Goal: Task Accomplishment & Management: Complete application form

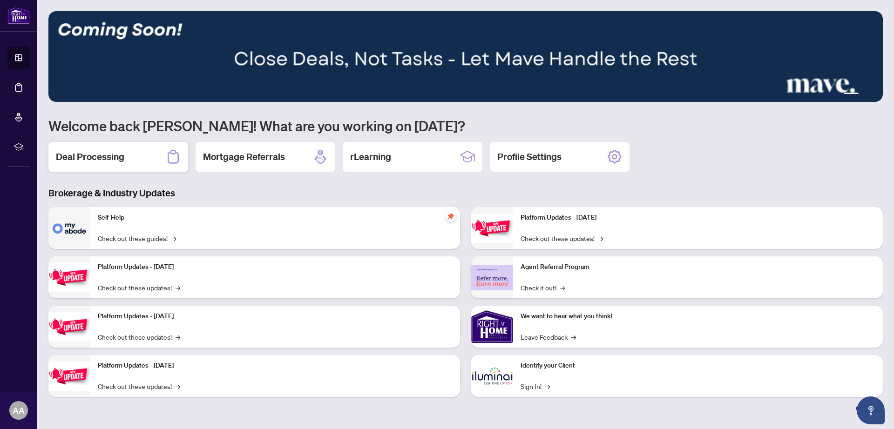
click at [93, 157] on h2 "Deal Processing" at bounding box center [90, 156] width 68 height 13
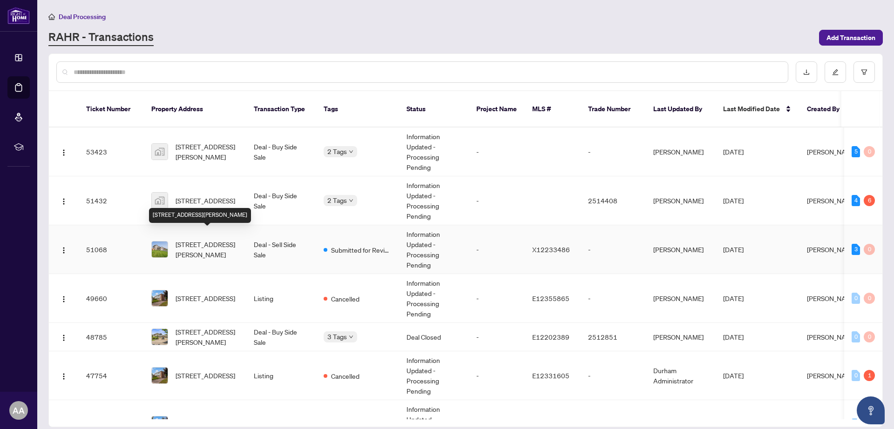
click at [192, 239] on span "[STREET_ADDRESS][PERSON_NAME]" at bounding box center [207, 249] width 63 height 20
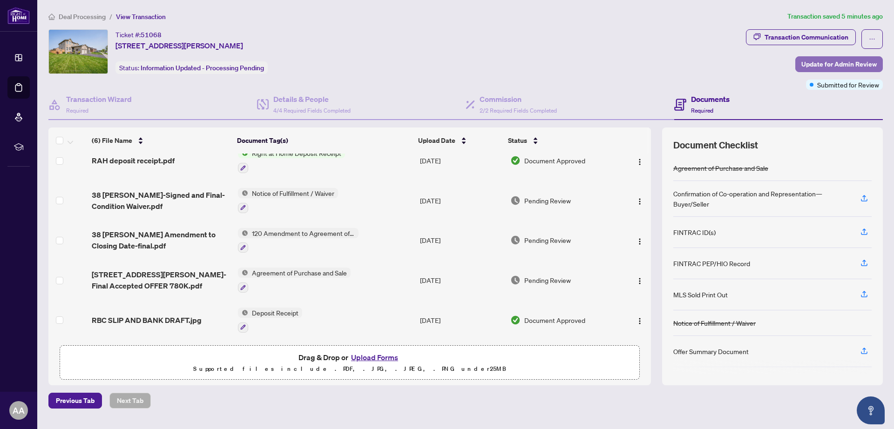
click at [838, 64] on span "Update for Admin Review" at bounding box center [838, 64] width 75 height 15
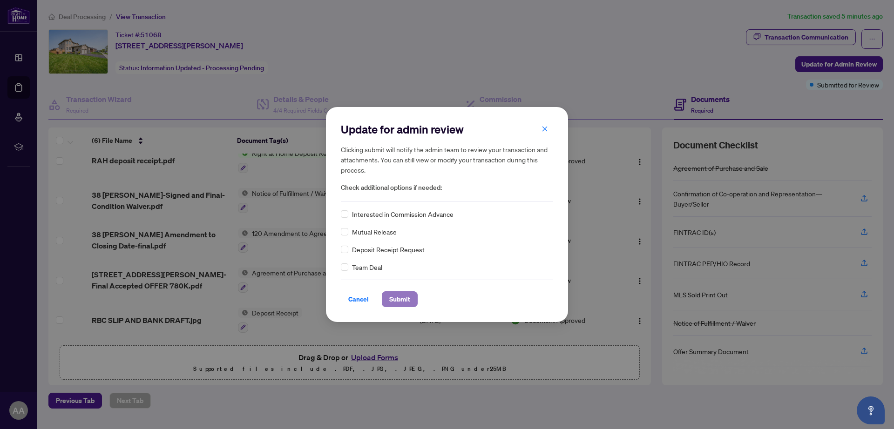
click at [399, 299] on span "Submit" at bounding box center [399, 299] width 21 height 15
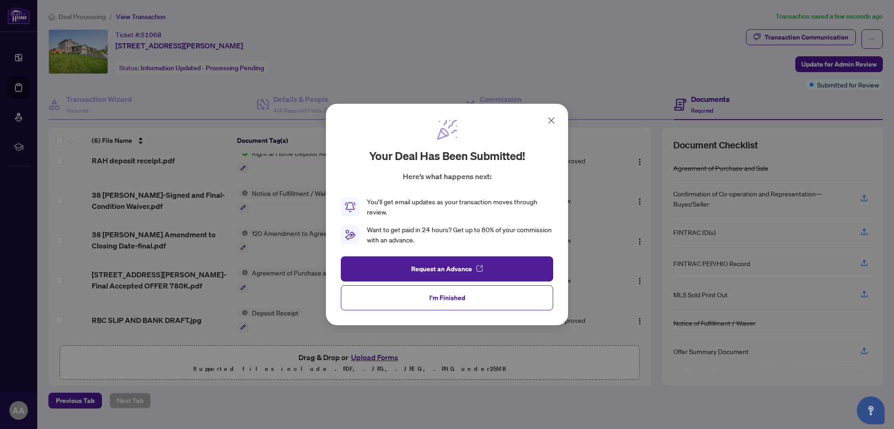
click at [551, 122] on icon at bounding box center [551, 120] width 11 height 11
